Goal: Use online tool/utility: Utilize a website feature to perform a specific function

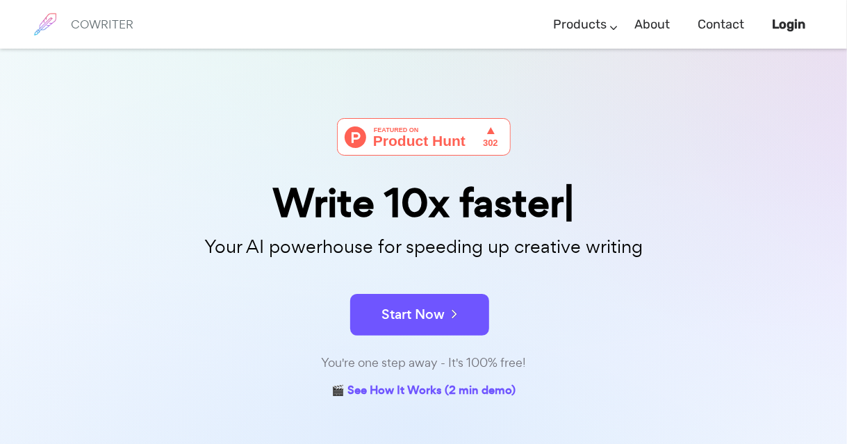
click at [638, 215] on div "Write 10x faster" at bounding box center [423, 203] width 695 height 40
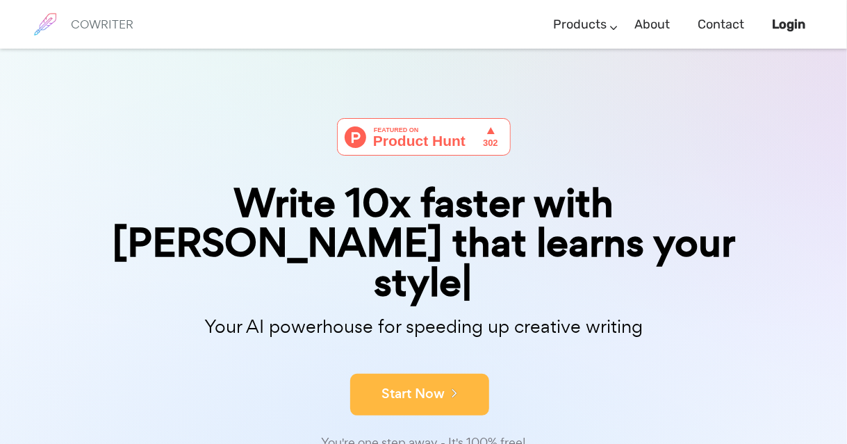
click at [453, 374] on button "Start Now" at bounding box center [419, 395] width 139 height 42
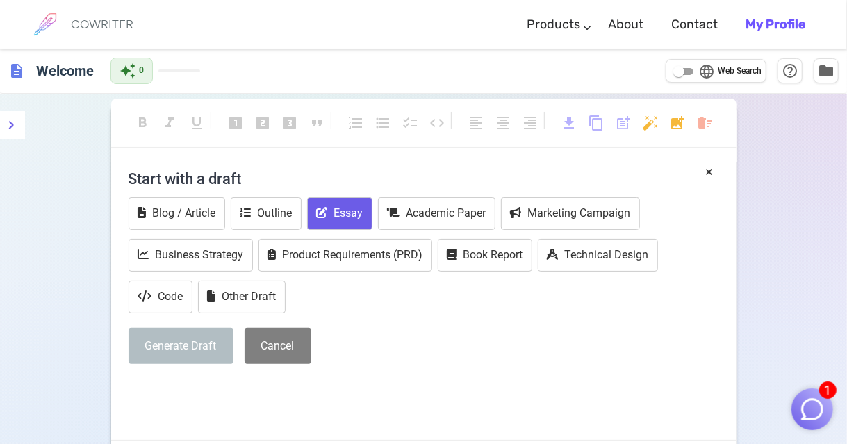
click at [342, 210] on button "Essay" at bounding box center [339, 213] width 65 height 33
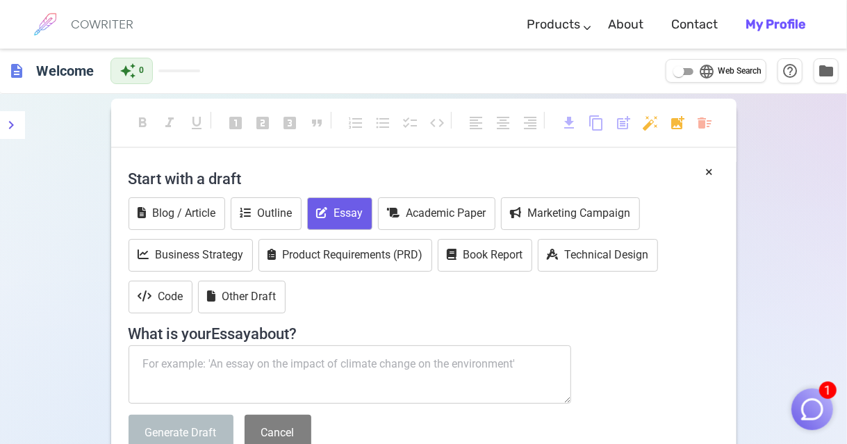
click at [279, 354] on textarea at bounding box center [350, 374] width 443 height 58
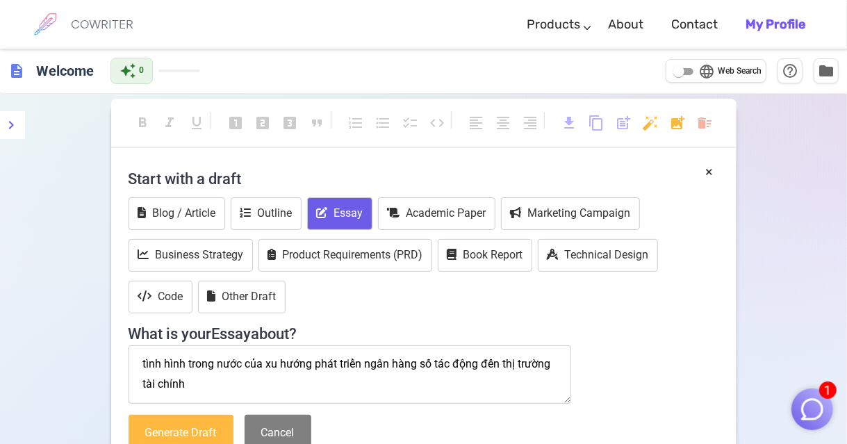
type textarea "tình hình trong nước của xu hướng phát triển ngân hàng số tác động đến thị trườ…"
click at [200, 418] on button "Generate Draft" at bounding box center [181, 433] width 105 height 37
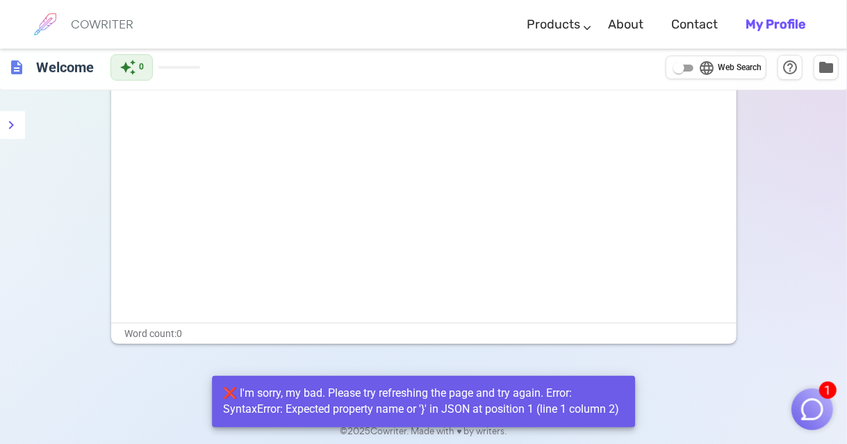
scroll to position [36, 0]
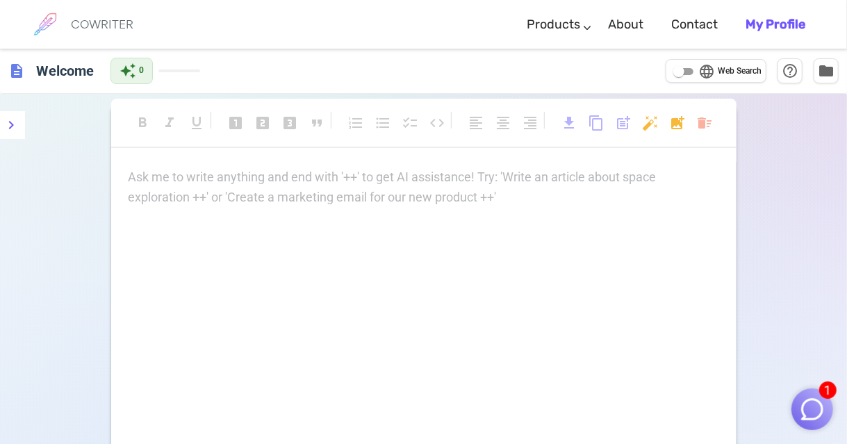
click at [365, 194] on div "Ask me to write anything and end with '++' to get AI assistance! Try: 'Write an…" at bounding box center [424, 187] width 591 height 40
